Goal: Obtain resource: Obtain resource

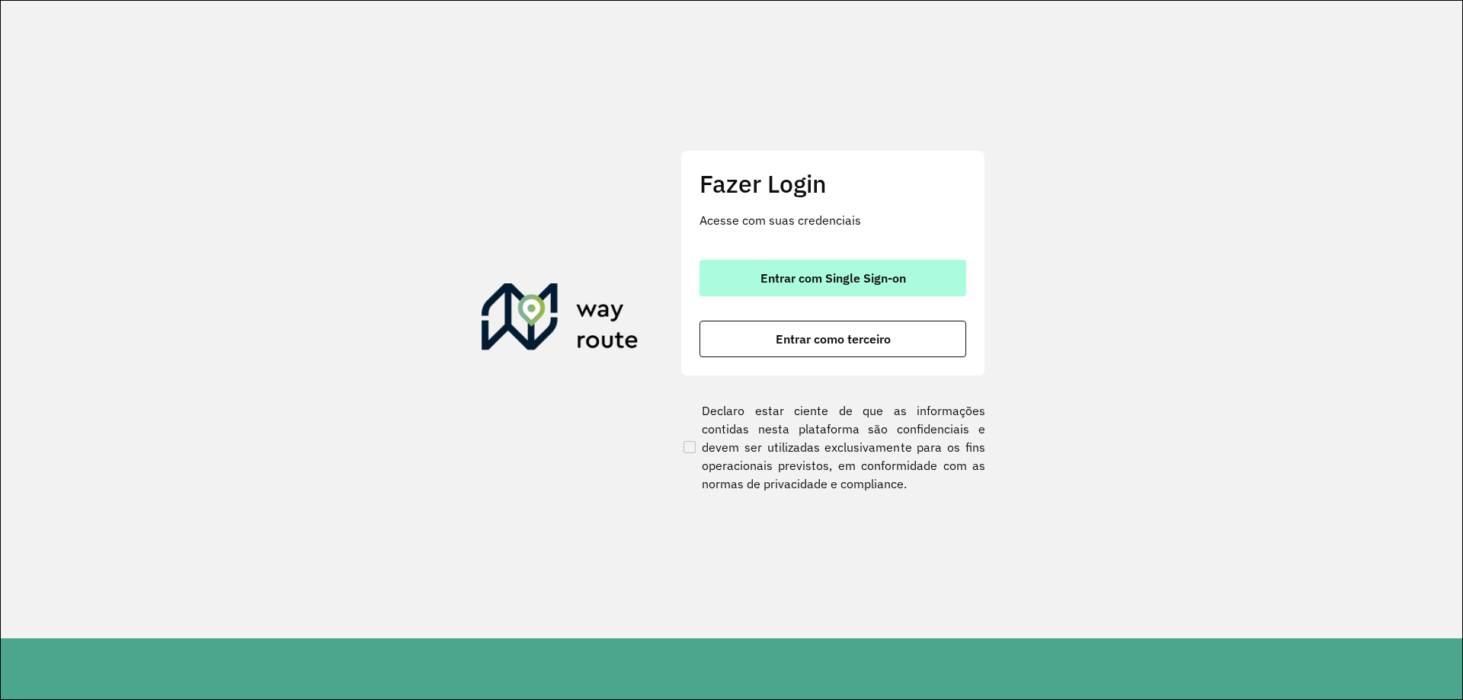
click at [745, 289] on button "Entrar com Single Sign-on" at bounding box center [832, 278] width 267 height 37
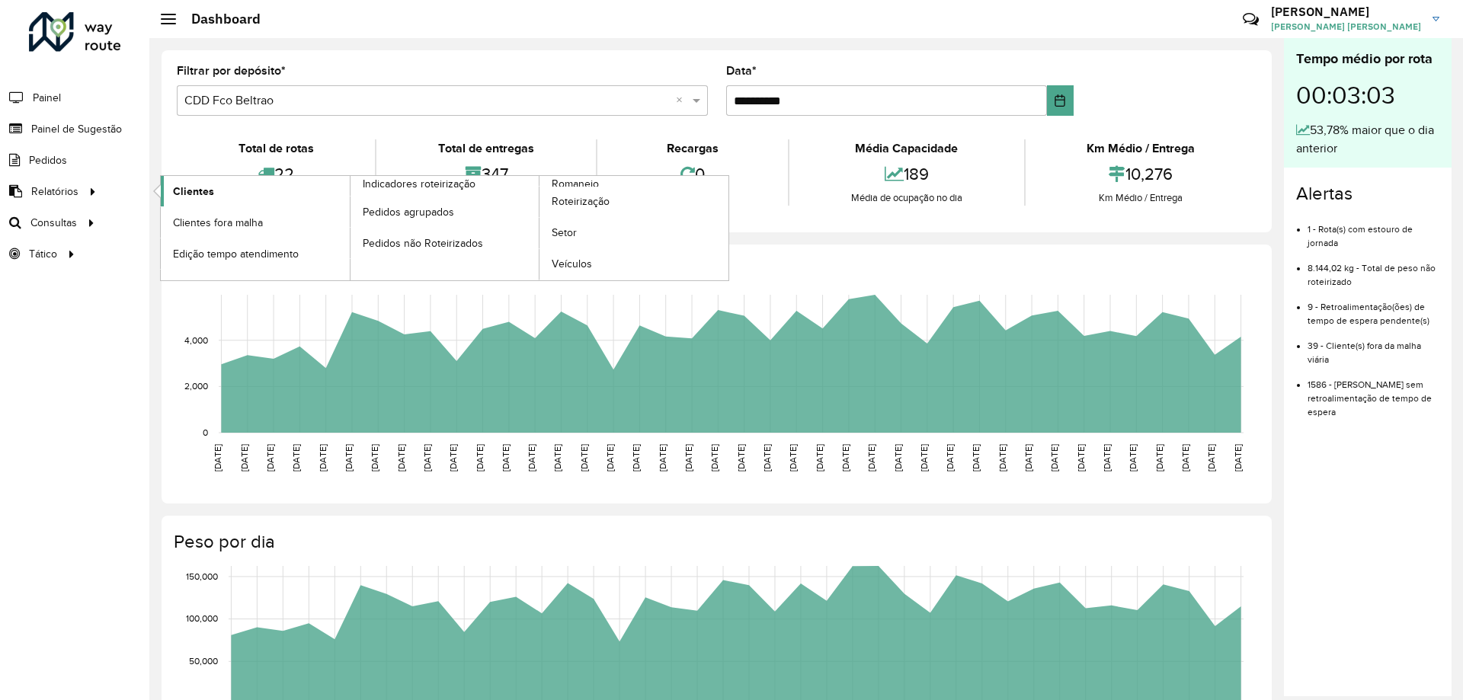
click at [189, 191] on span "Clientes" at bounding box center [193, 192] width 41 height 16
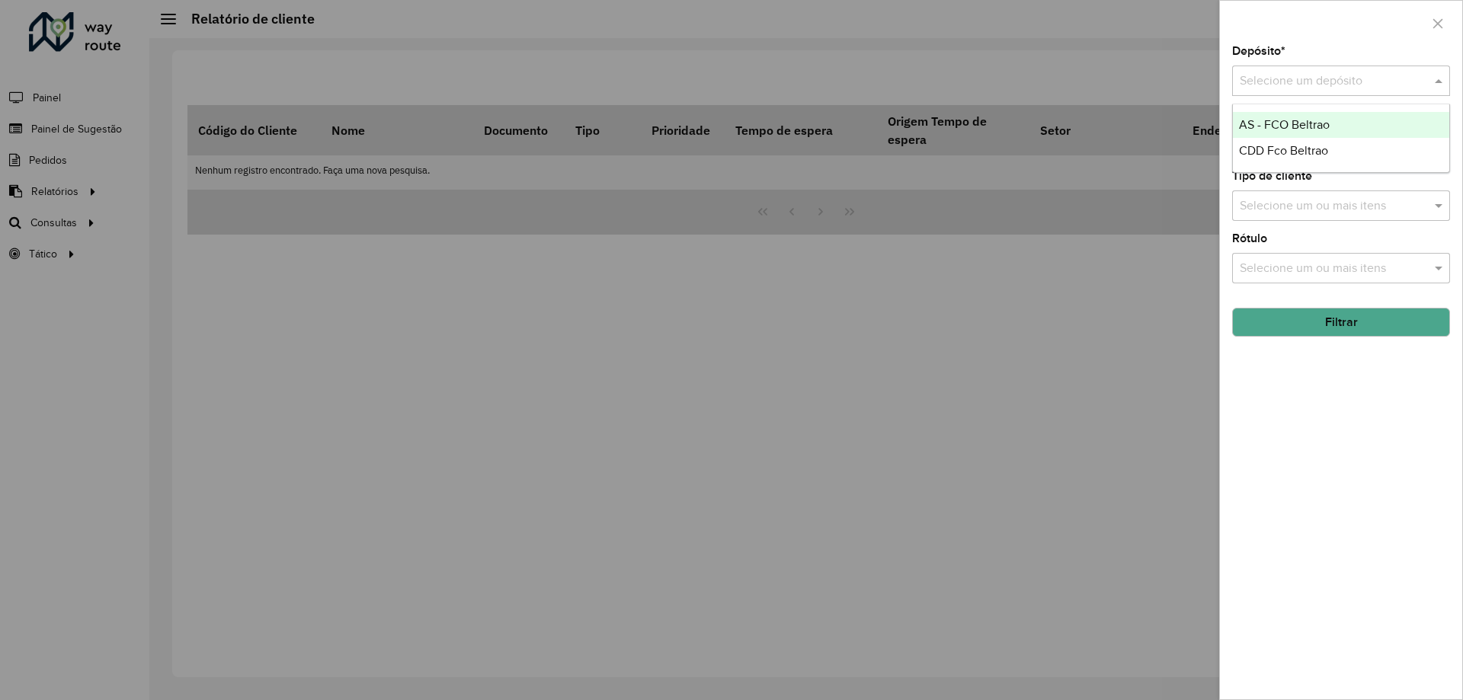
click at [1301, 73] on input "text" at bounding box center [1326, 81] width 172 height 18
click at [1285, 146] on span "CDD Fco Beltrao" at bounding box center [1283, 150] width 89 height 13
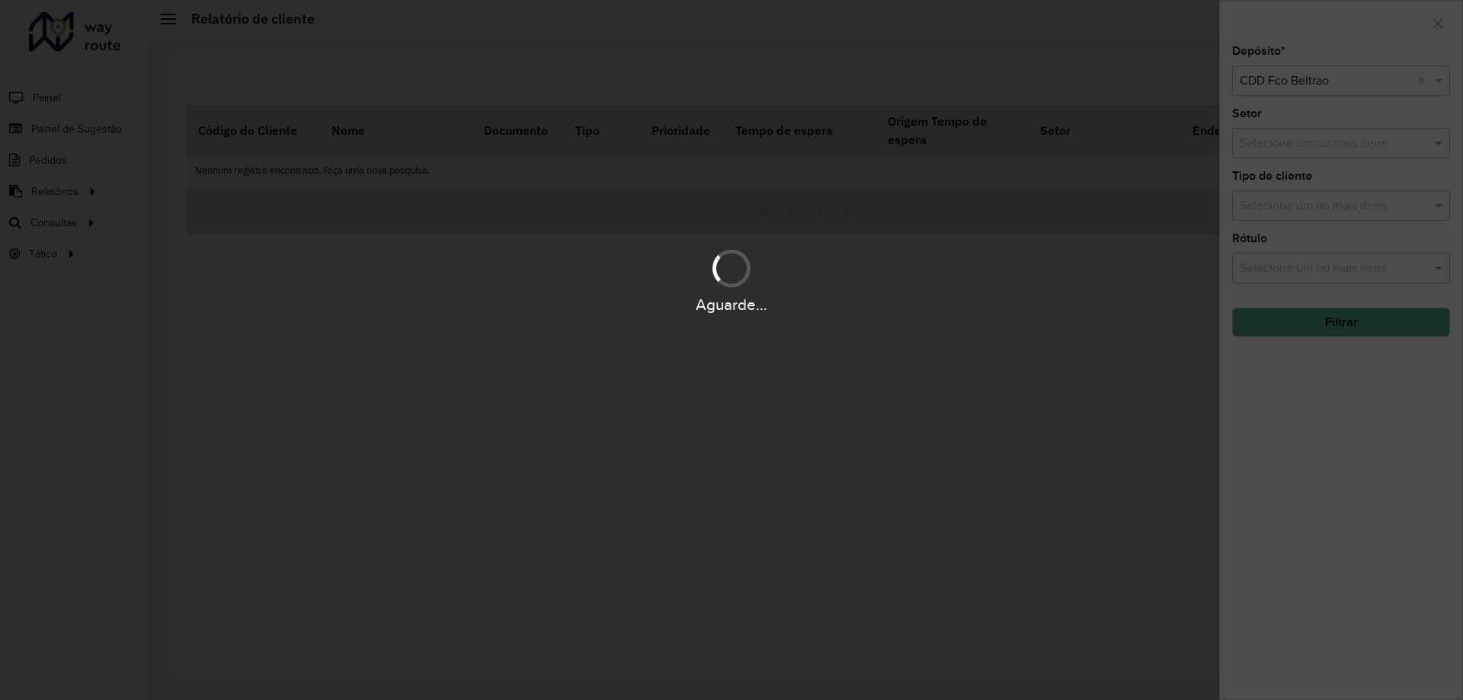
click at [1310, 91] on div "Aguarde..." at bounding box center [731, 350] width 1463 height 700
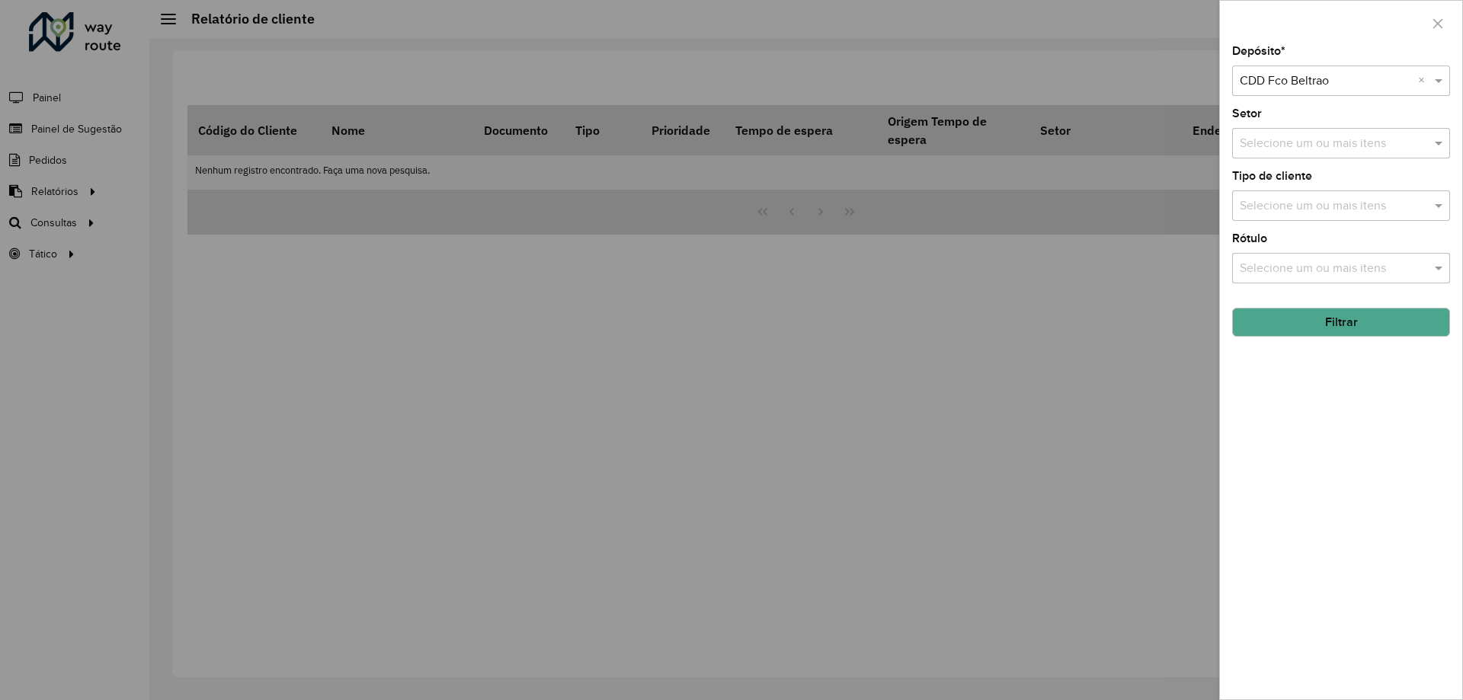
click at [1126, 219] on div at bounding box center [731, 350] width 1463 height 700
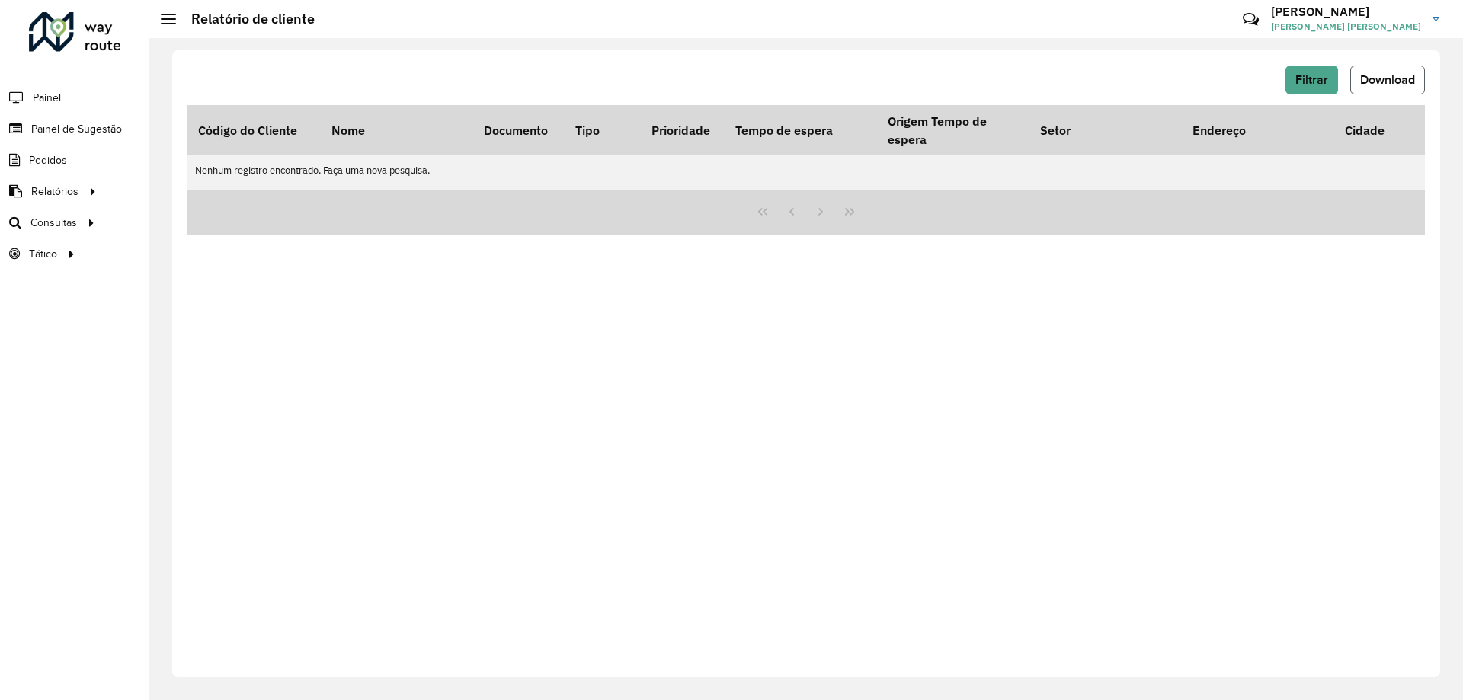
click at [1380, 78] on span "Download" at bounding box center [1387, 79] width 55 height 13
click at [1313, 85] on span "Filtrar" at bounding box center [1311, 79] width 33 height 13
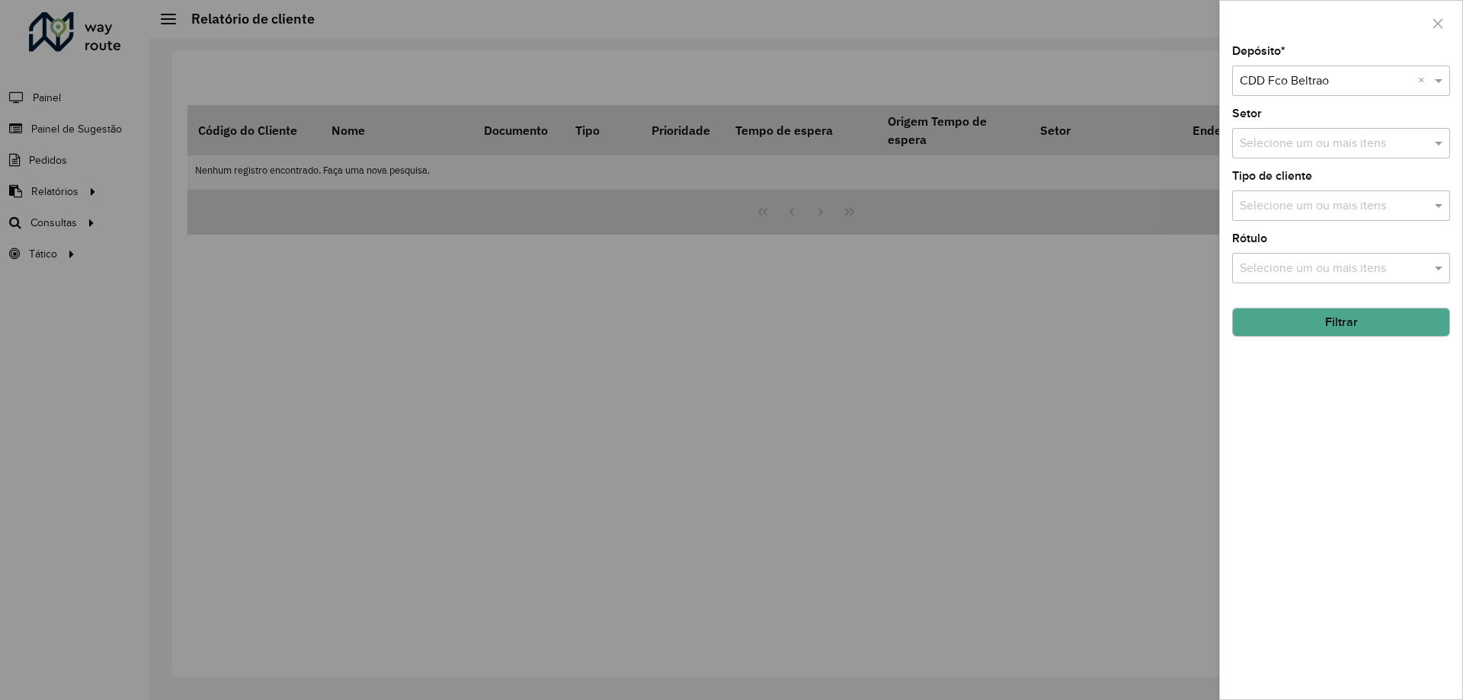
click at [1365, 341] on div "Depósito * Selecione um depósito × CDD Fco Beltrao × Setor Selecione um ou mais…" at bounding box center [1341, 373] width 242 height 654
click at [1333, 320] on button "Filtrar" at bounding box center [1341, 322] width 218 height 29
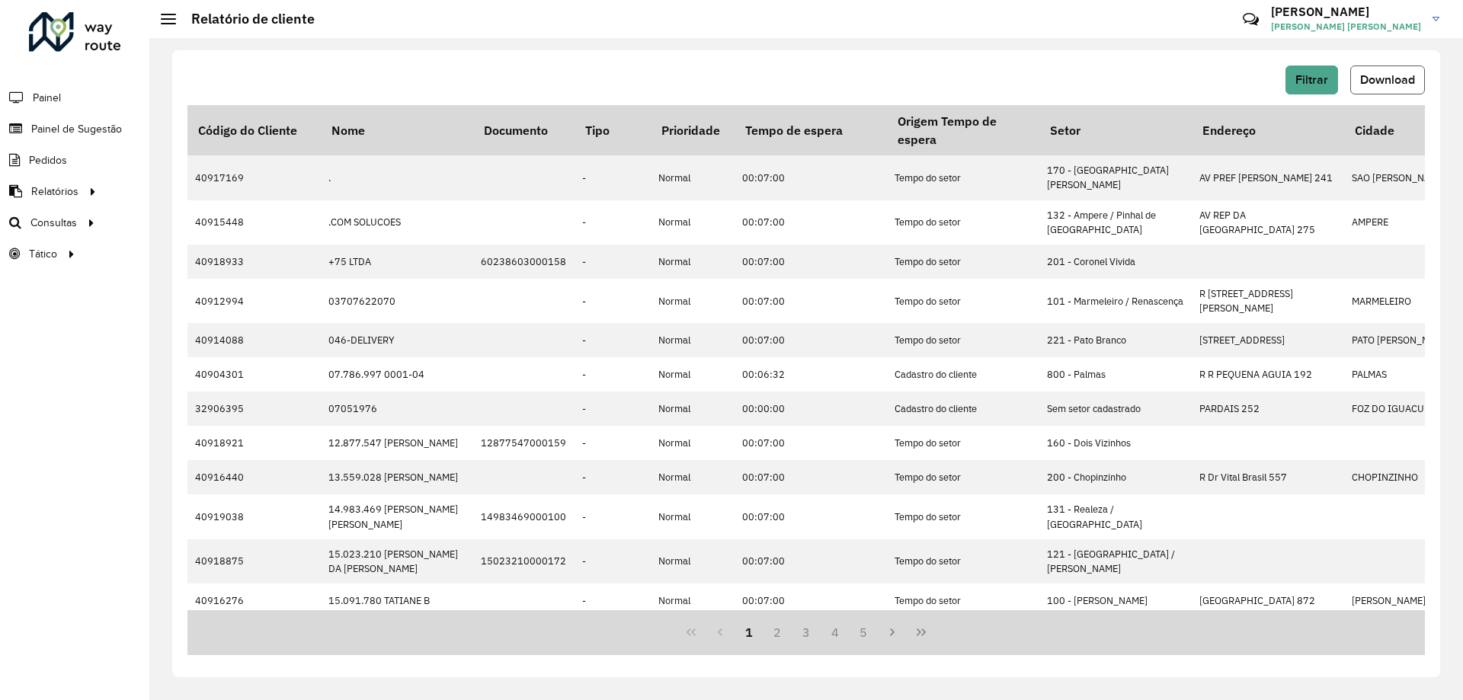
click at [1366, 85] on span "Download" at bounding box center [1387, 79] width 55 height 13
